Goal: Task Accomplishment & Management: Use online tool/utility

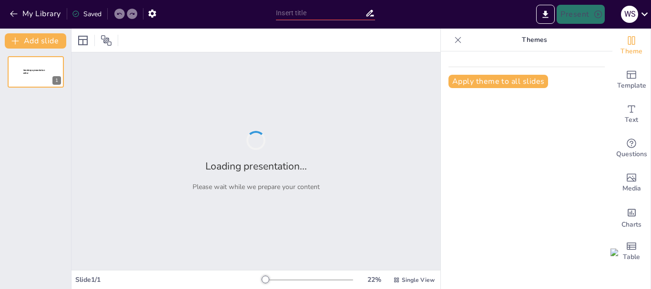
type input "La termodinámicos, la electricidad y electromagnetismo aplicados a la logística"
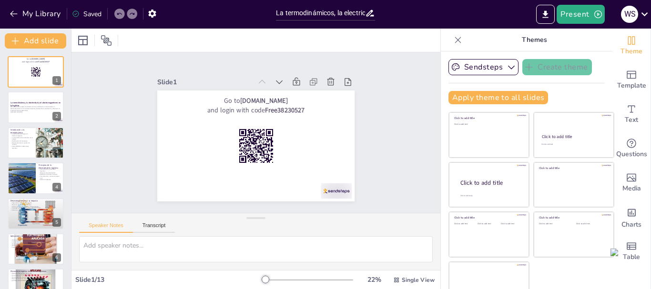
click at [398, 29] on div at bounding box center [256, 40] width 369 height 23
click at [548, 12] on icon "Export to PowerPoint" at bounding box center [546, 15] width 10 height 10
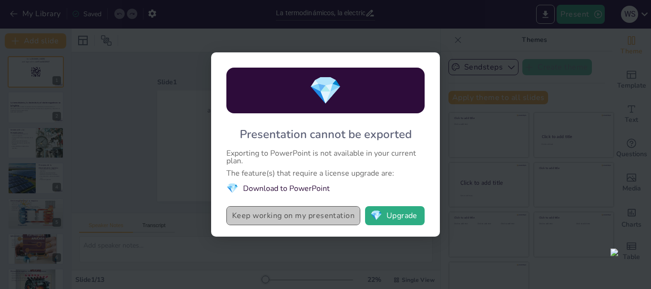
drag, startPoint x: 232, startPoint y: 217, endPoint x: 304, endPoint y: 217, distance: 72.5
click at [304, 217] on button "Keep working on my presentation" at bounding box center [293, 215] width 134 height 19
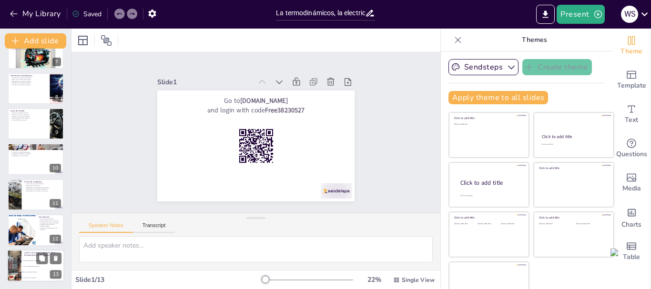
scroll to position [18, 0]
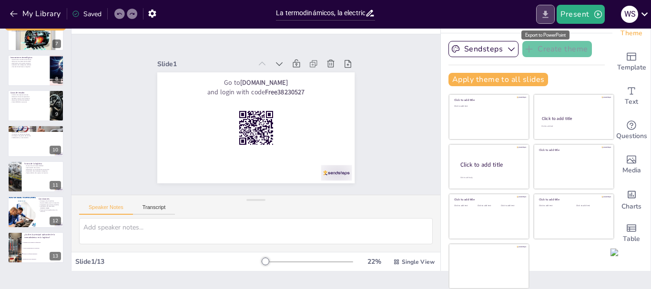
click at [545, 13] on icon "Export to PowerPoint" at bounding box center [546, 15] width 10 height 10
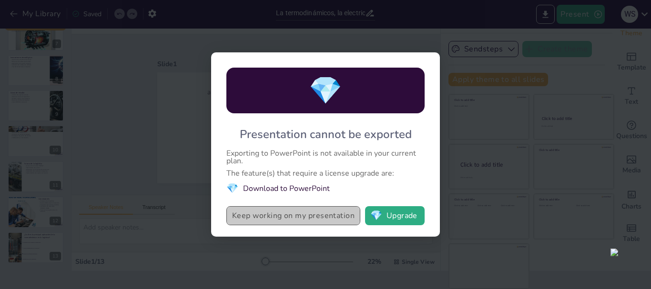
click at [328, 214] on button "Keep working on my presentation" at bounding box center [293, 215] width 134 height 19
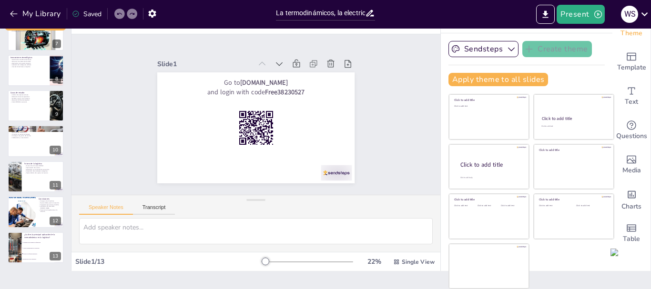
click at [99, 15] on div "Saved" at bounding box center [87, 14] width 30 height 9
click at [83, 13] on div "Saved" at bounding box center [87, 14] width 30 height 9
click at [78, 12] on icon at bounding box center [75, 14] width 6 height 6
click at [520, 10] on div "Present W S" at bounding box center [515, 14] width 271 height 19
checkbox input "true"
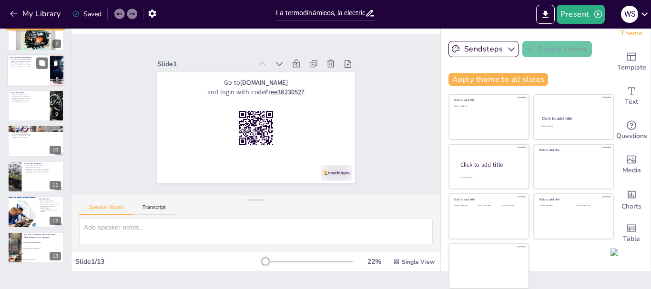
click at [26, 66] on p "Internet de las Cosas en logística." at bounding box center [28, 67] width 37 height 2
type textarea "La optimización es clave en logística. Las innovaciones tecnológicas permiten m…"
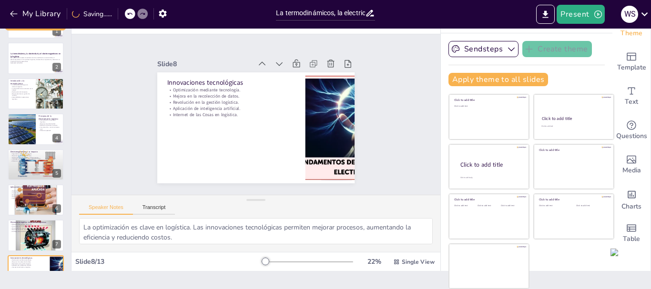
scroll to position [0, 0]
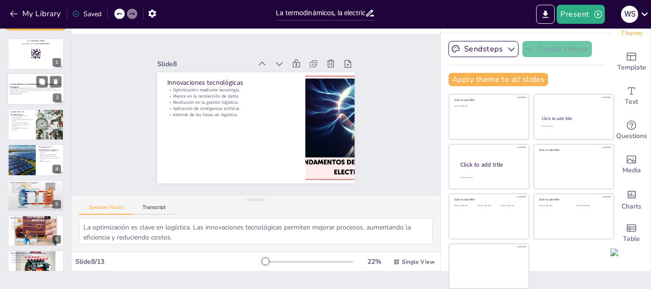
checkbox input "true"
click at [31, 88] on p "Esta presentación explora la aplicación de la termodinámica, la electricidad y …" at bounding box center [35, 90] width 51 height 5
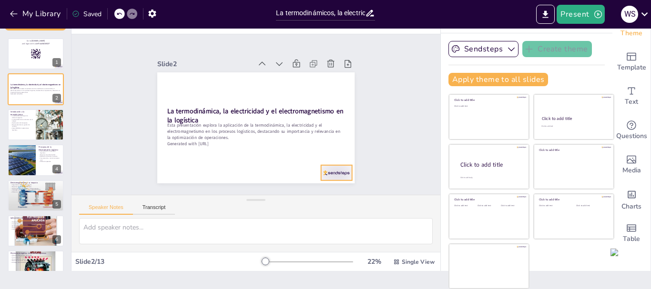
click at [205, 180] on div at bounding box center [197, 195] width 15 height 31
click at [375, 111] on div "Slide 1 Go to [DOMAIN_NAME] and login with code Free38230527 Slide 2 La termodi…" at bounding box center [256, 114] width 393 height 347
click at [389, 109] on div "Slide 1 Go to [DOMAIN_NAME] and login with code Free38230527 Slide 2 La termodi…" at bounding box center [256, 114] width 267 height 401
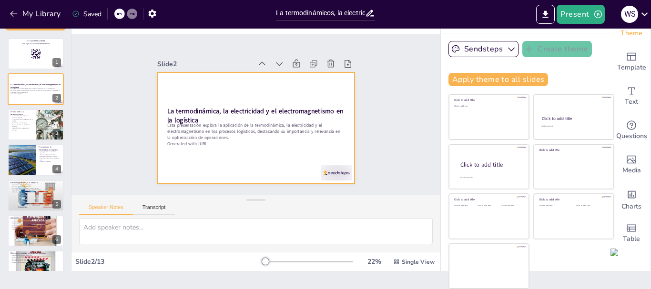
checkbox input "true"
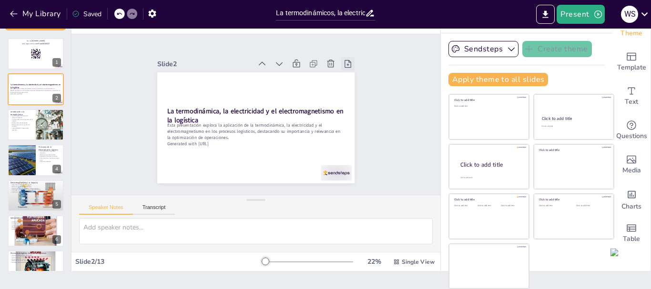
click at [159, 129] on icon at bounding box center [153, 135] width 12 height 12
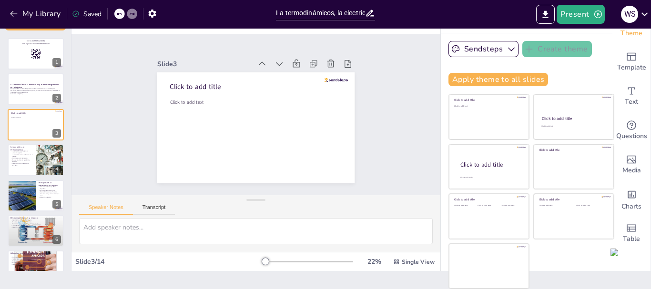
click at [117, 12] on icon at bounding box center [119, 14] width 6 height 6
checkbox input "true"
click at [331, 148] on icon at bounding box center [337, 154] width 13 height 13
type textarea "La eficiencia en la logística es vital para reducir costos y mejorar tiempos de…"
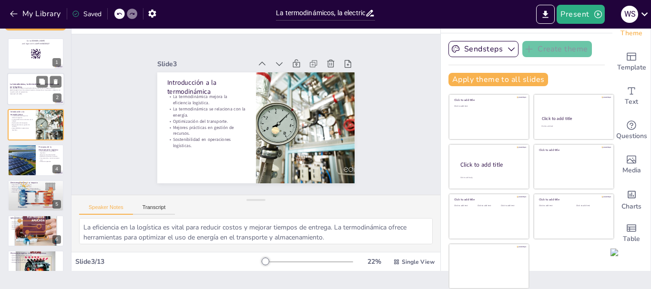
checkbox input "true"
click at [33, 82] on div at bounding box center [35, 89] width 57 height 32
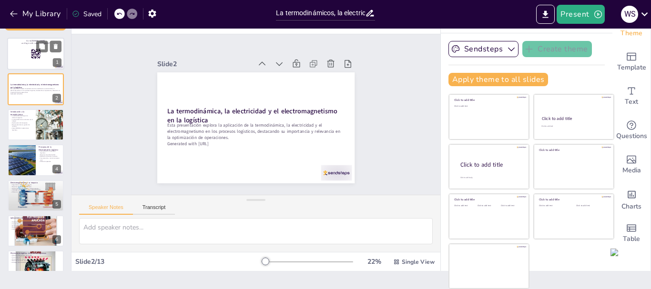
click at [24, 45] on div at bounding box center [35, 54] width 57 height 32
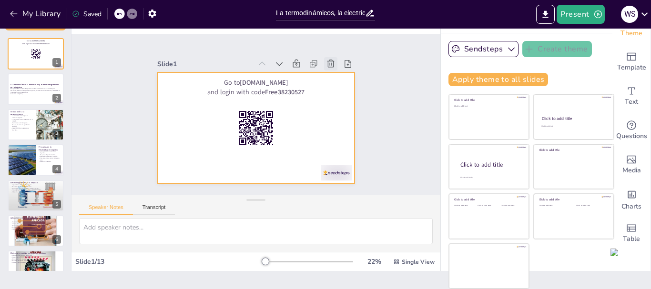
checkbox input "true"
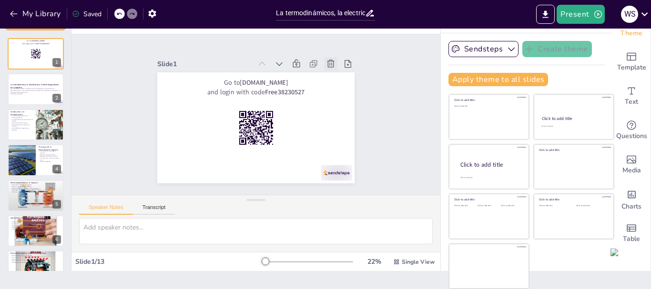
click at [296, 193] on icon at bounding box center [290, 198] width 11 height 11
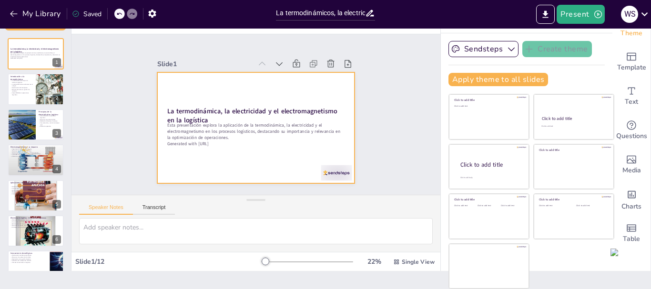
checkbox input "true"
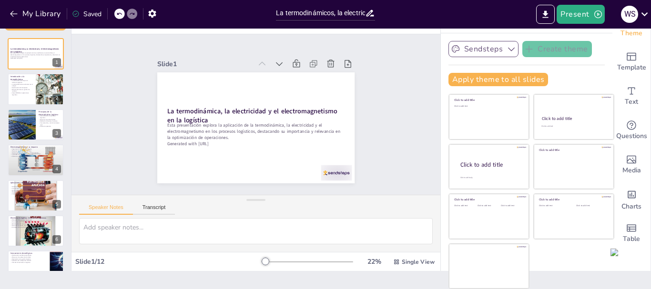
click at [507, 47] on icon "button" at bounding box center [512, 49] width 10 height 10
click at [484, 82] on span "Sendsteps" at bounding box center [491, 81] width 43 height 9
click at [574, 14] on button "Present" at bounding box center [581, 14] width 48 height 19
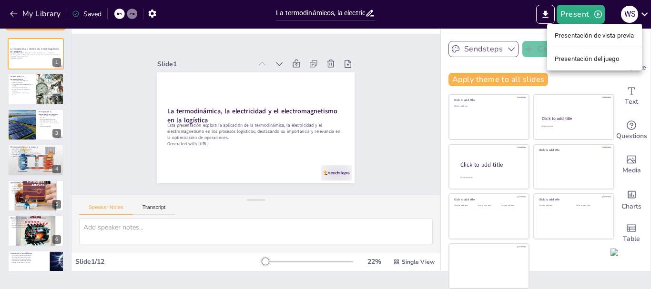
click at [576, 36] on font "Presentación de vista previa" at bounding box center [595, 35] width 80 height 7
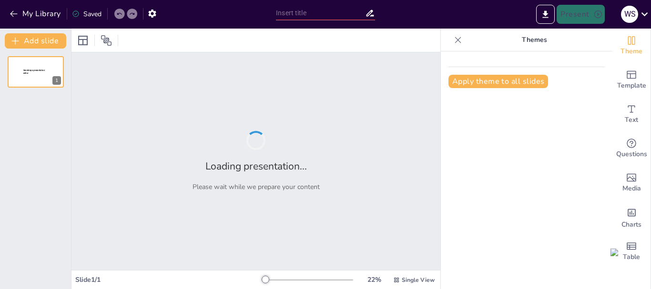
type input "La termodinámicos, la electricidad y electromagnetismo aplicados a la logística"
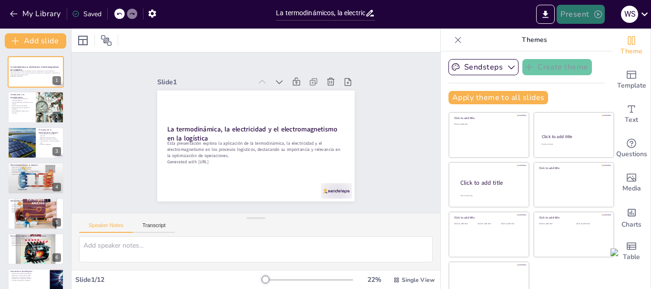
click at [579, 15] on button "Present" at bounding box center [581, 14] width 48 height 19
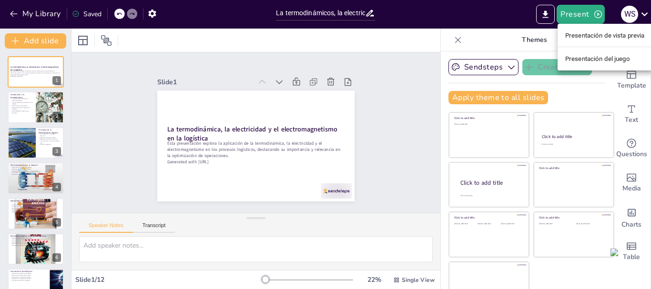
click at [575, 58] on font "Presentación del juego" at bounding box center [598, 58] width 65 height 7
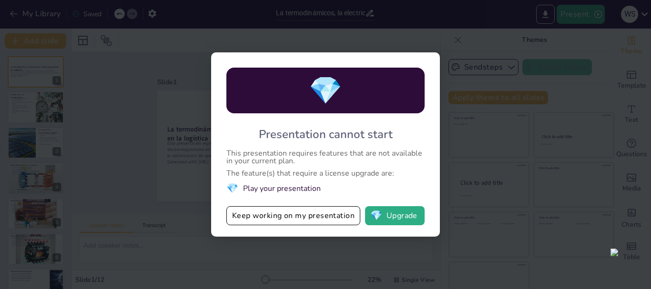
click at [318, 215] on button "Keep working on my presentation" at bounding box center [293, 215] width 134 height 19
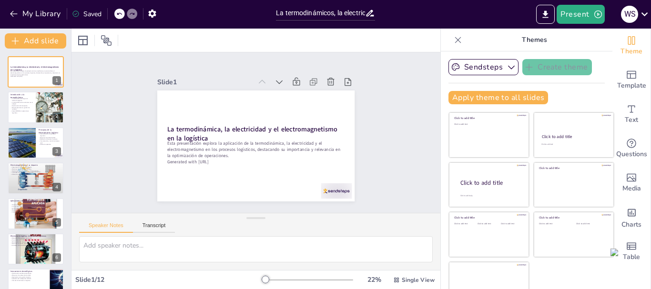
click at [371, 40] on div at bounding box center [256, 40] width 369 height 23
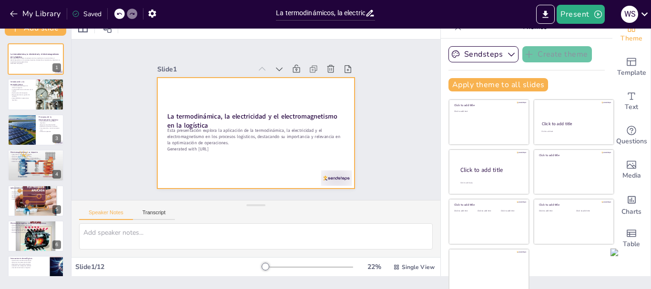
scroll to position [18, 0]
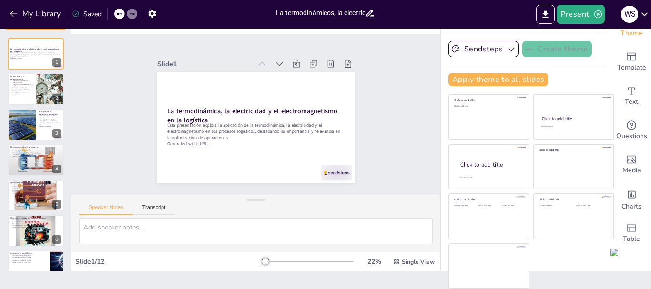
click at [118, 258] on div "Slide 1 / 12" at bounding box center [168, 261] width 186 height 9
checkbox input "true"
